Goal: Transaction & Acquisition: Purchase product/service

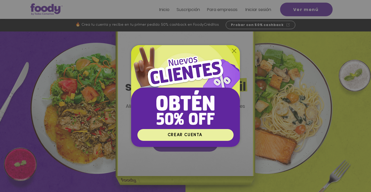
click at [192, 134] on span "CREAR CUENTA" at bounding box center [185, 135] width 35 height 4
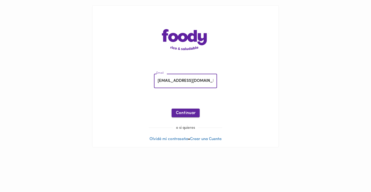
type input "[EMAIL_ADDRESS][DOMAIN_NAME]"
click at [194, 109] on button "Continuar" at bounding box center [186, 113] width 28 height 9
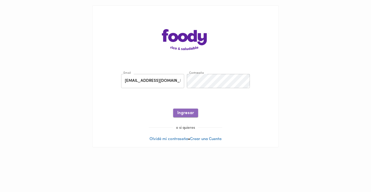
click at [185, 111] on span "Ingresar" at bounding box center [185, 113] width 17 height 5
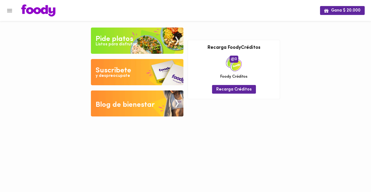
click at [131, 75] on div "Suscribete" at bounding box center [113, 70] width 35 height 11
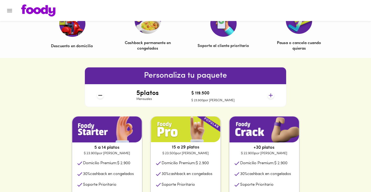
scroll to position [211, 0]
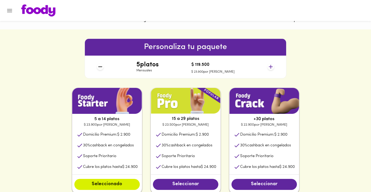
click at [271, 67] on icon at bounding box center [270, 67] width 7 height 7
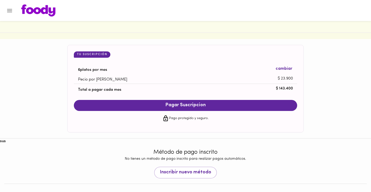
scroll to position [498, 0]
click at [183, 170] on span "Inscribir nuevo método" at bounding box center [185, 173] width 51 height 6
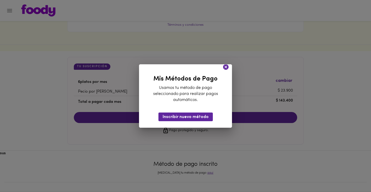
scroll to position [485, 0]
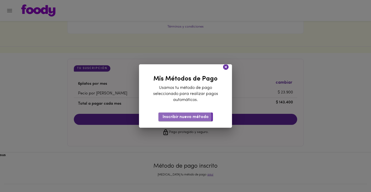
click at [180, 116] on span "Inscribir nuevo método" at bounding box center [186, 117] width 46 height 5
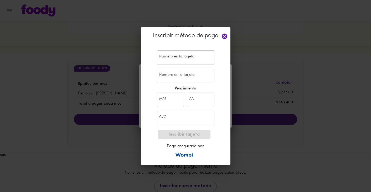
click at [223, 37] on icon at bounding box center [225, 37] width 6 height 6
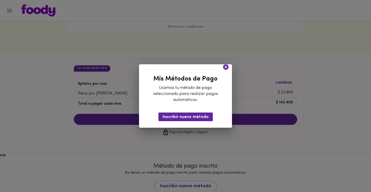
click at [226, 68] on icon at bounding box center [226, 67] width 6 height 6
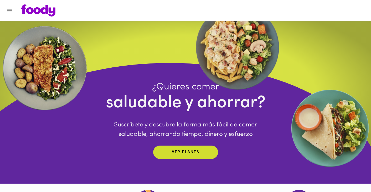
scroll to position [0, 0]
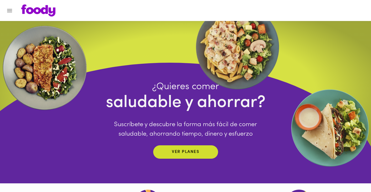
click at [8, 11] on icon "Menu" at bounding box center [9, 10] width 7 height 7
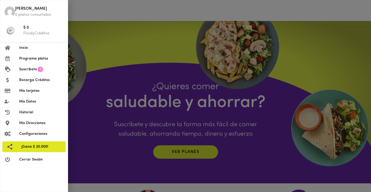
click at [32, 79] on span "Recarga Créditos" at bounding box center [41, 80] width 44 height 6
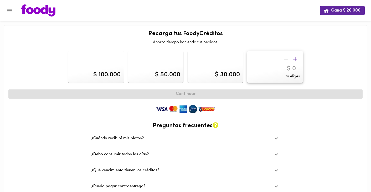
click at [96, 74] on div "$ 100.000" at bounding box center [106, 74] width 27 height 9
type input "100000"
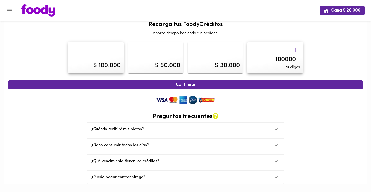
scroll to position [9, 0]
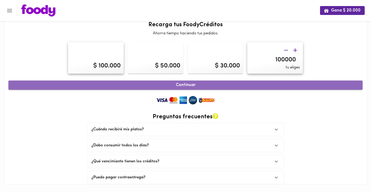
click at [192, 86] on span "Continuar" at bounding box center [185, 85] width 342 height 5
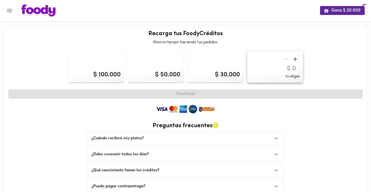
scroll to position [9, 0]
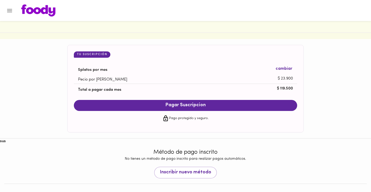
scroll to position [498, 0]
click at [176, 170] on span "Inscribir nuevo método" at bounding box center [185, 173] width 51 height 6
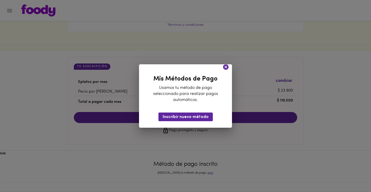
scroll to position [485, 0]
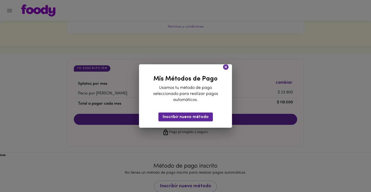
click at [184, 116] on span "Inscribir nuevo método" at bounding box center [186, 117] width 46 height 5
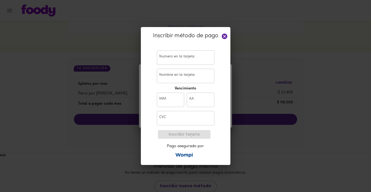
click at [178, 63] on input "text" at bounding box center [186, 57] width 58 height 14
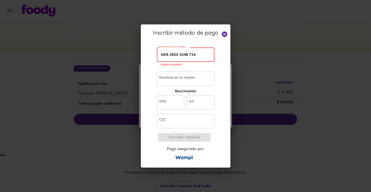
type input "[CREDIT_CARD_NUMBER]"
click at [176, 84] on input "Nombre en la tarjeta" at bounding box center [186, 79] width 58 height 14
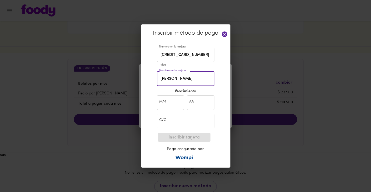
type input "[PERSON_NAME]"
click at [166, 100] on input "text" at bounding box center [171, 103] width 28 height 14
type input "10"
click at [202, 104] on input "text" at bounding box center [201, 103] width 28 height 14
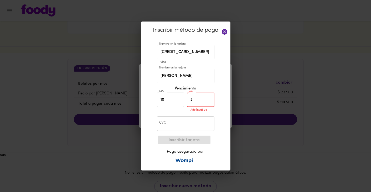
type input "26"
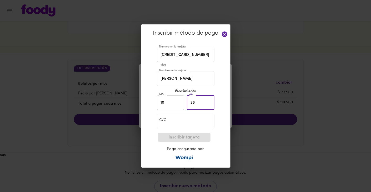
click at [188, 119] on input "text" at bounding box center [186, 121] width 58 height 14
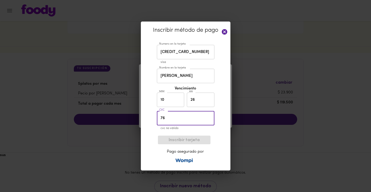
type input "760"
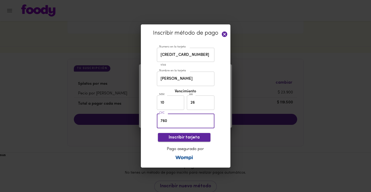
click at [206, 136] on span "Inscribir tarjeta" at bounding box center [184, 137] width 44 height 5
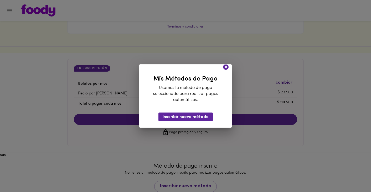
click at [226, 66] on icon at bounding box center [226, 67] width 6 height 6
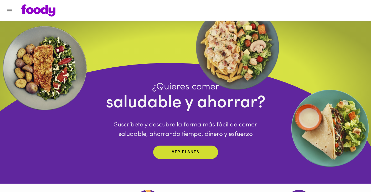
scroll to position [0, 0]
click at [10, 9] on icon "Menu" at bounding box center [9, 10] width 5 height 3
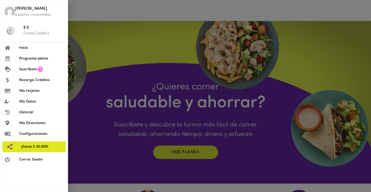
click at [29, 83] on li "Recarga Créditos" at bounding box center [33, 80] width 67 height 11
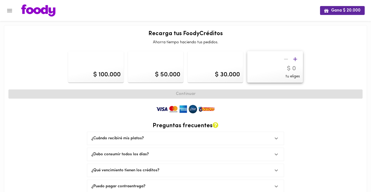
click at [108, 66] on div "$ 100.000" at bounding box center [95, 67] width 55 height 32
type input "100000"
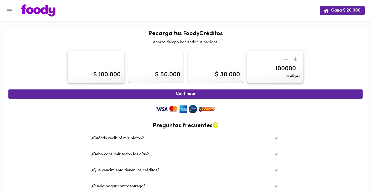
scroll to position [9, 0]
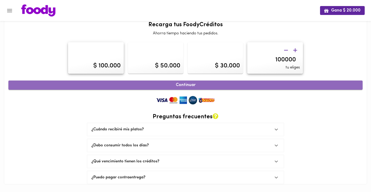
click at [191, 86] on span "Continuar" at bounding box center [185, 85] width 342 height 5
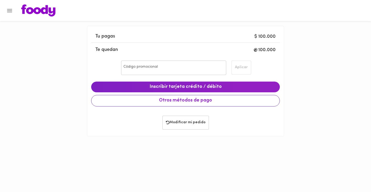
click at [154, 101] on span "Otros métodos de pago" at bounding box center [186, 101] width 180 height 6
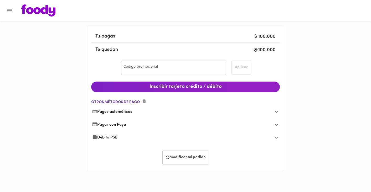
click at [114, 138] on span "Débito PSE" at bounding box center [104, 138] width 25 height 6
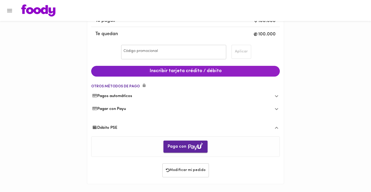
scroll to position [15, 0]
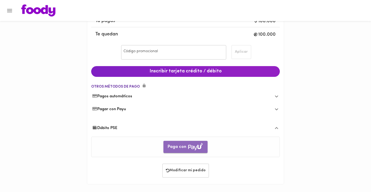
click at [176, 145] on span "Paga con" at bounding box center [186, 147] width 36 height 8
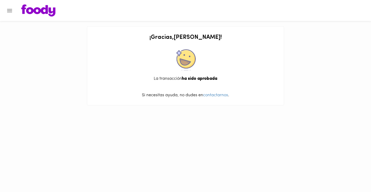
click at [14, 7] on button "Menu" at bounding box center [9, 10] width 13 height 13
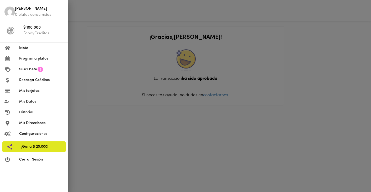
click at [31, 58] on span "Programa platos" at bounding box center [41, 59] width 44 height 6
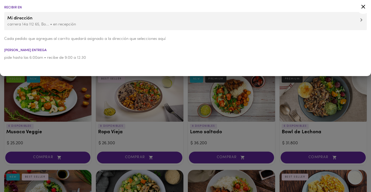
click at [362, 7] on icon at bounding box center [363, 6] width 7 height 7
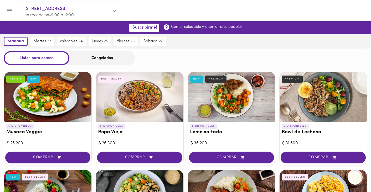
click at [362, 8] on div at bounding box center [190, 10] width 349 height 12
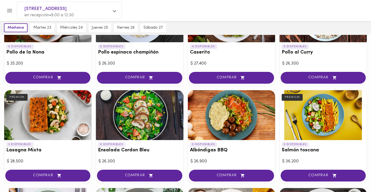
scroll to position [178, 0]
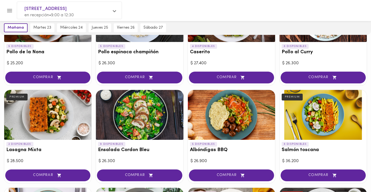
click at [138, 118] on div at bounding box center [139, 115] width 87 height 50
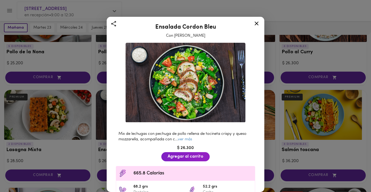
click at [257, 26] on icon at bounding box center [256, 23] width 7 height 7
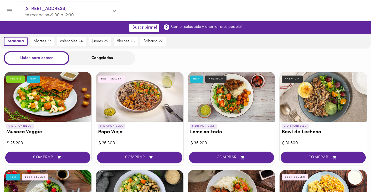
scroll to position [0, 0]
click at [309, 97] on div at bounding box center [322, 97] width 87 height 50
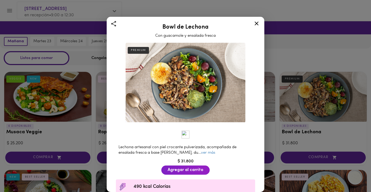
click at [256, 24] on icon at bounding box center [256, 23] width 7 height 7
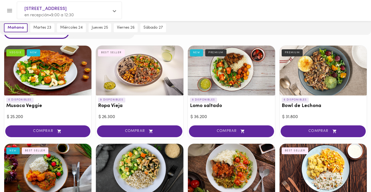
scroll to position [29, 0]
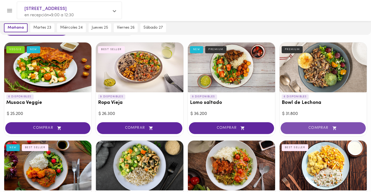
click at [301, 124] on button "COMPRAR" at bounding box center [323, 128] width 85 height 12
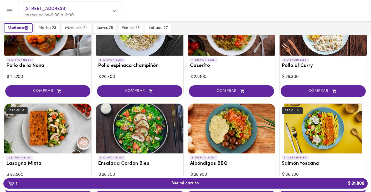
scroll to position [165, 0]
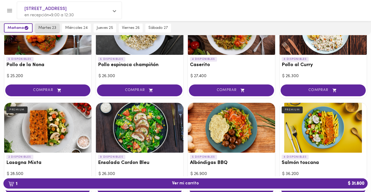
click at [52, 26] on span "martes 23" at bounding box center [47, 28] width 18 height 5
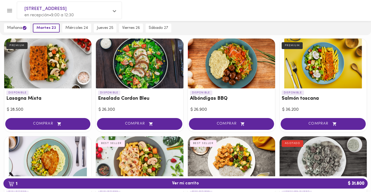
scroll to position [220, 0]
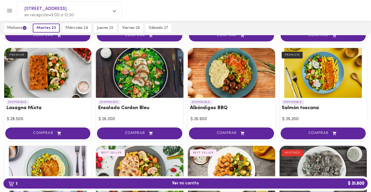
click at [312, 74] on div at bounding box center [322, 73] width 87 height 50
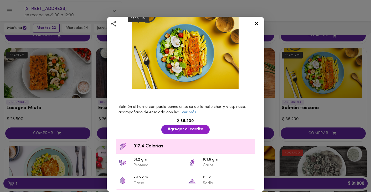
scroll to position [20, 0]
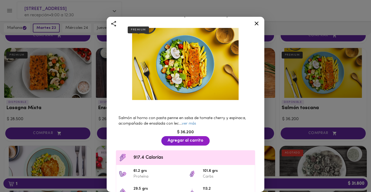
click at [259, 21] on icon at bounding box center [256, 23] width 7 height 7
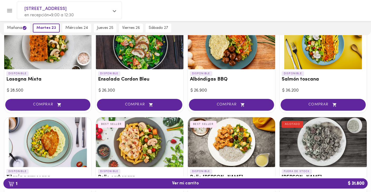
scroll to position [253, 0]
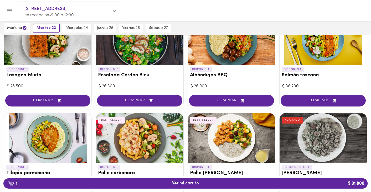
click at [147, 134] on div at bounding box center [139, 138] width 87 height 50
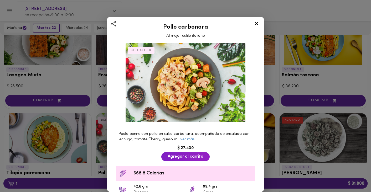
click at [256, 23] on icon at bounding box center [257, 24] width 4 height 4
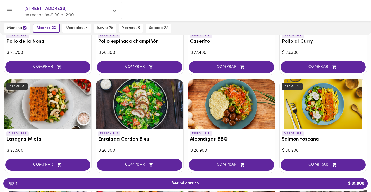
scroll to position [178, 0]
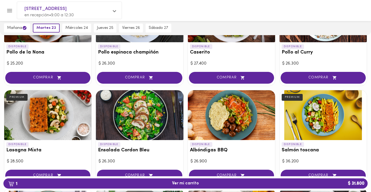
click at [158, 106] on div at bounding box center [139, 115] width 87 height 50
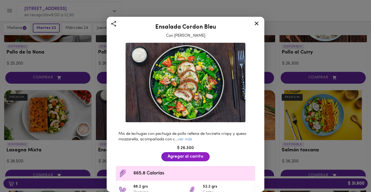
click at [259, 24] on icon at bounding box center [256, 23] width 7 height 7
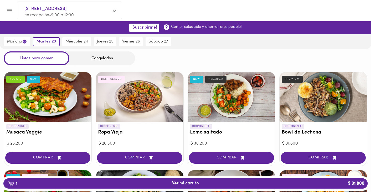
click at [152, 83] on div at bounding box center [139, 97] width 87 height 50
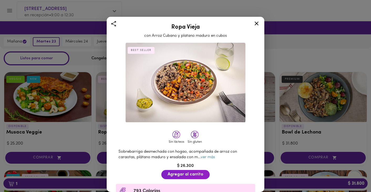
click at [255, 23] on icon at bounding box center [256, 23] width 7 height 7
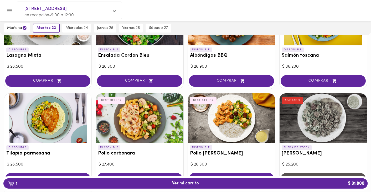
scroll to position [283, 0]
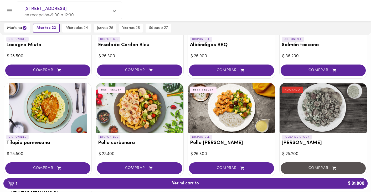
click at [231, 107] on div at bounding box center [231, 108] width 87 height 50
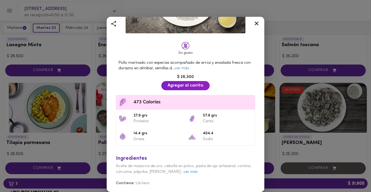
scroll to position [89, 0]
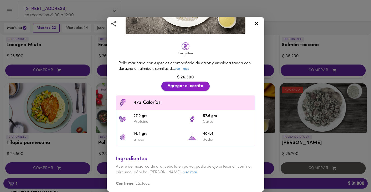
click at [193, 87] on span "Agregar al carrito" at bounding box center [186, 86] width 36 height 5
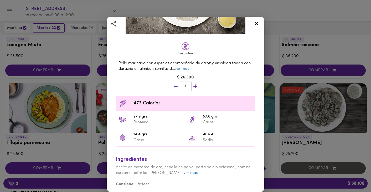
click at [255, 23] on icon at bounding box center [257, 24] width 4 height 4
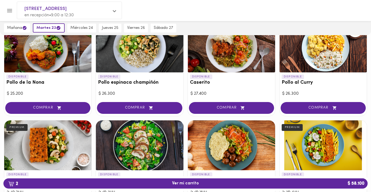
scroll to position [93, 0]
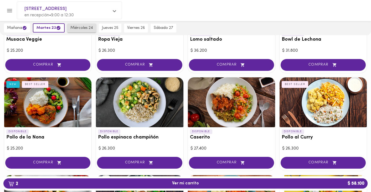
click at [79, 29] on span "miércoles 24" at bounding box center [81, 28] width 23 height 5
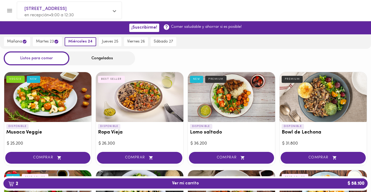
scroll to position [0, 0]
click at [216, 113] on div at bounding box center [231, 97] width 87 height 50
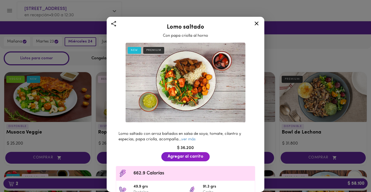
click at [258, 23] on icon at bounding box center [256, 23] width 7 height 7
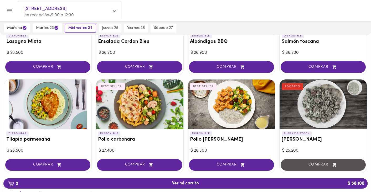
scroll to position [290, 0]
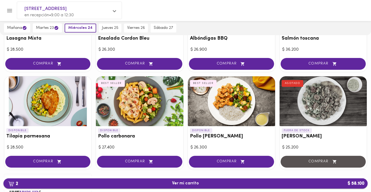
click at [233, 186] on span "2 Ver mi carrito $ 58.100" at bounding box center [186, 183] width 356 height 5
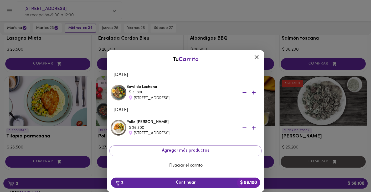
click at [257, 58] on icon at bounding box center [256, 57] width 7 height 7
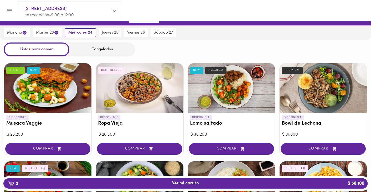
scroll to position [8, 0]
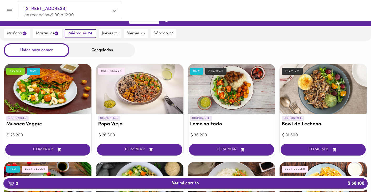
click at [89, 47] on div "Congelados" at bounding box center [102, 50] width 66 height 14
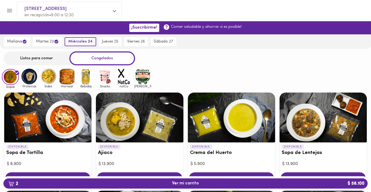
click at [32, 78] on img at bounding box center [29, 76] width 17 height 17
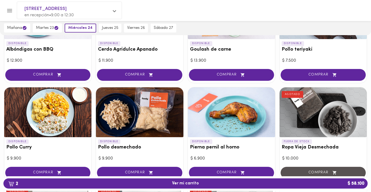
scroll to position [112, 0]
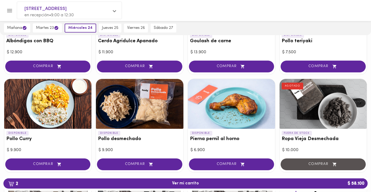
click at [126, 121] on div at bounding box center [139, 104] width 87 height 50
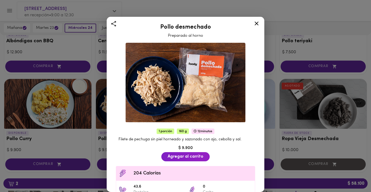
click at [256, 23] on icon at bounding box center [257, 24] width 4 height 4
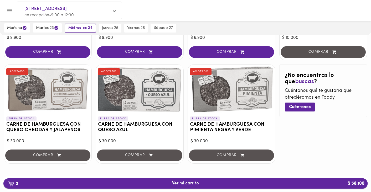
scroll to position [224, 0]
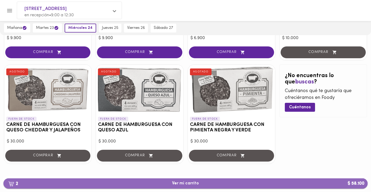
click at [204, 184] on span "2 Ver mi carrito $ 58.100" at bounding box center [186, 183] width 356 height 5
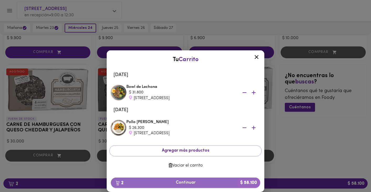
click at [192, 181] on span "2 Continuar $ 58.100" at bounding box center [185, 182] width 141 height 5
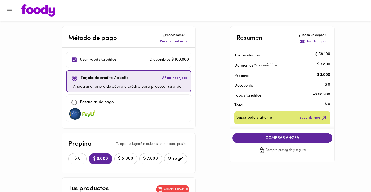
click at [117, 61] on div "Usar Foody Creditos Disponibles: $ 100.000" at bounding box center [129, 59] width 120 height 11
click at [81, 62] on p "Usar Foody Creditos" at bounding box center [98, 60] width 37 height 6
checkbox input "true"
click at [75, 78] on input "checkbox" at bounding box center [74, 78] width 11 height 11
checkbox input "true"
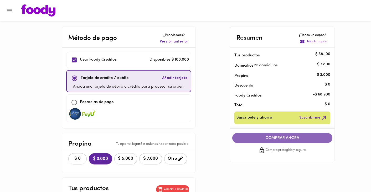
click at [263, 137] on span "COMPRAR AHORA" at bounding box center [282, 138] width 90 height 5
